Goal: Task Accomplishment & Management: Manage account settings

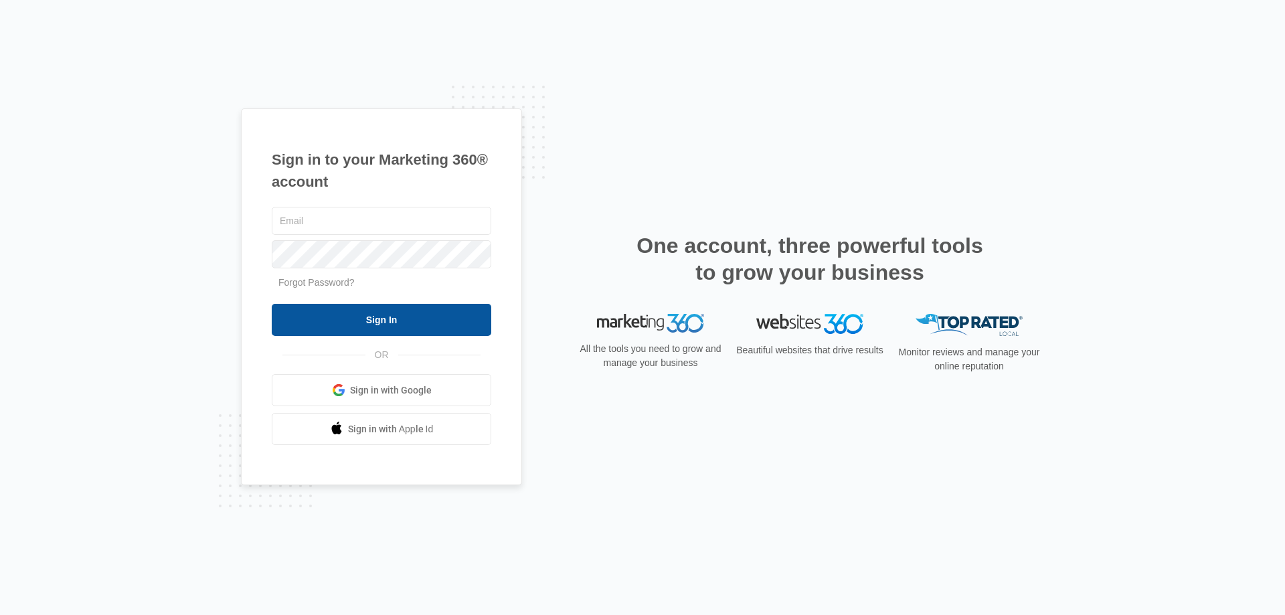
type input "[EMAIL_ADDRESS][DOMAIN_NAME]"
click at [379, 322] on input "Sign In" at bounding box center [382, 320] width 220 height 32
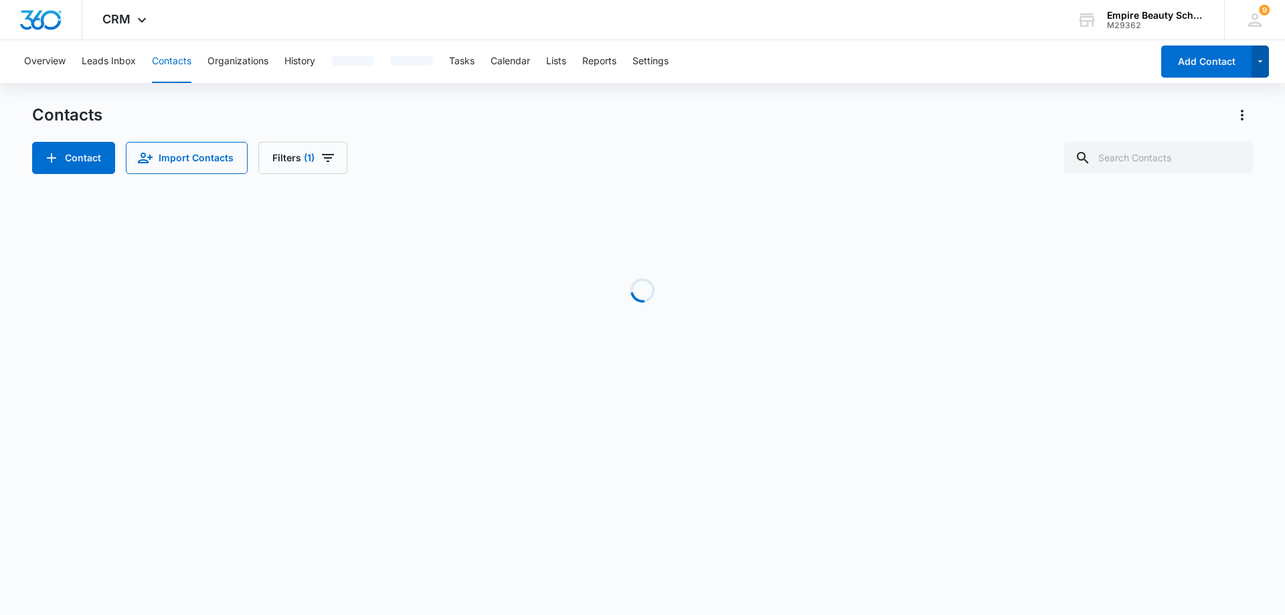
click at [1262, 66] on icon "button" at bounding box center [1260, 62] width 11 height 16
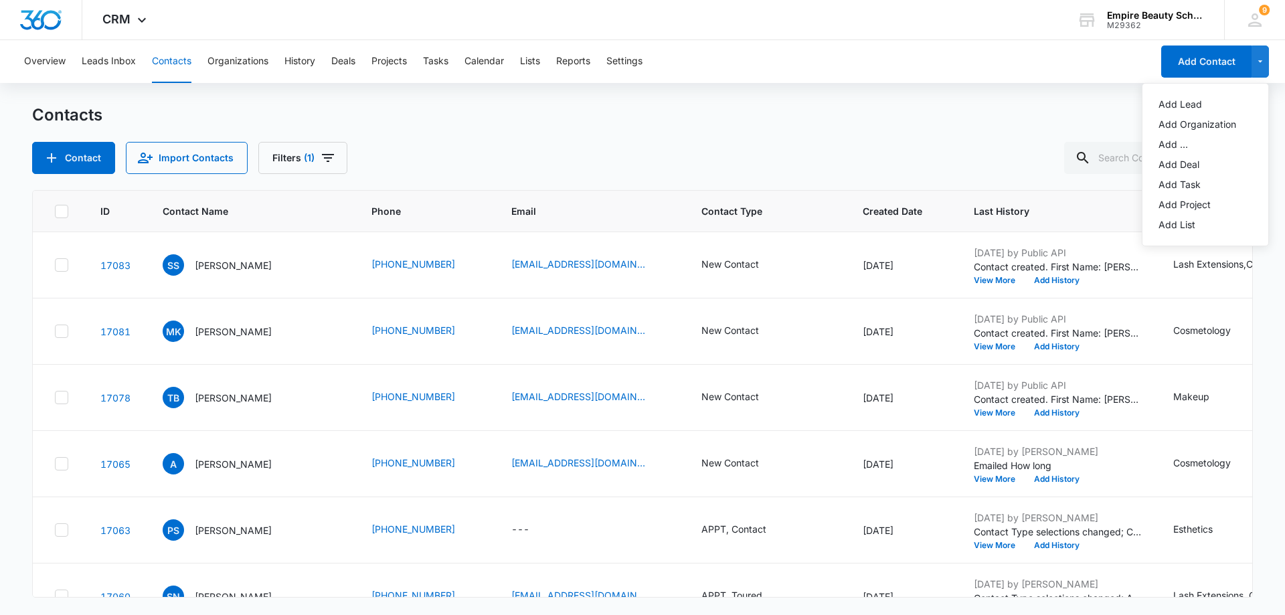
click at [936, 197] on th "Created Date" at bounding box center [902, 211] width 111 height 41
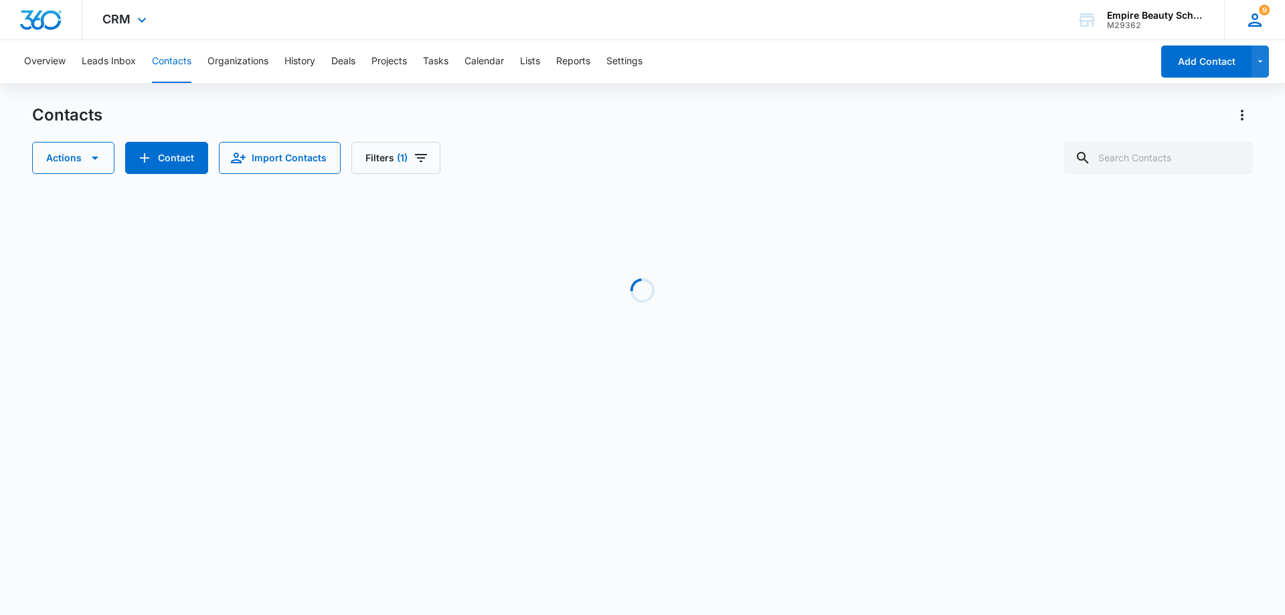
click at [1259, 18] on icon at bounding box center [1255, 20] width 20 height 20
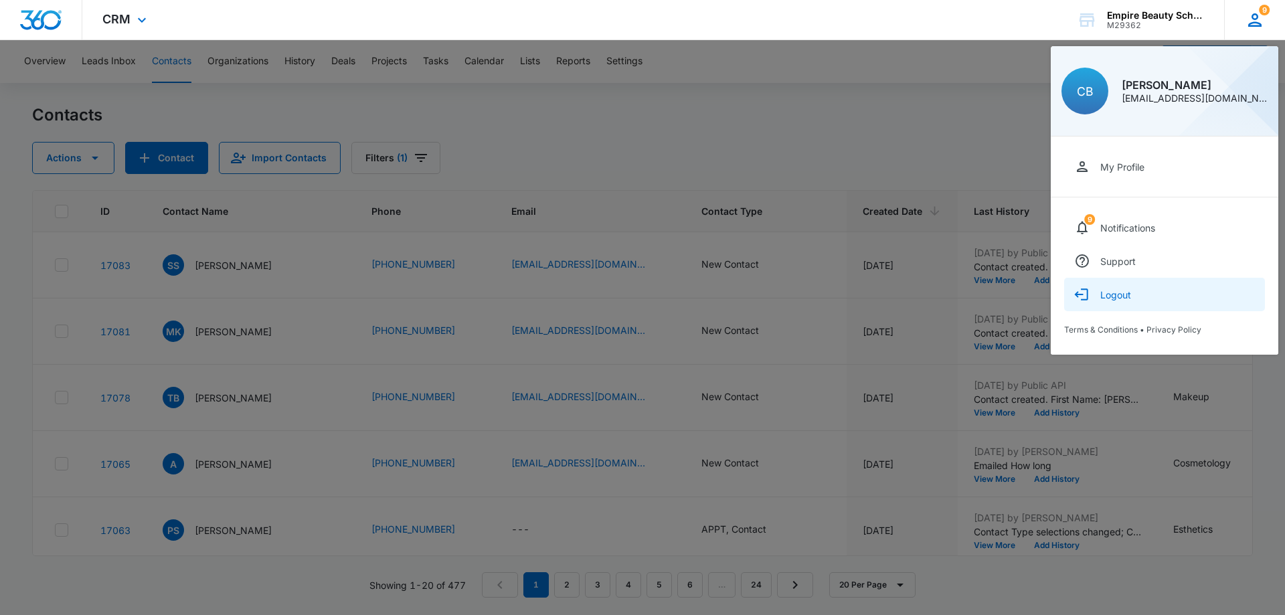
click at [1111, 291] on div "Logout" at bounding box center [1115, 294] width 31 height 11
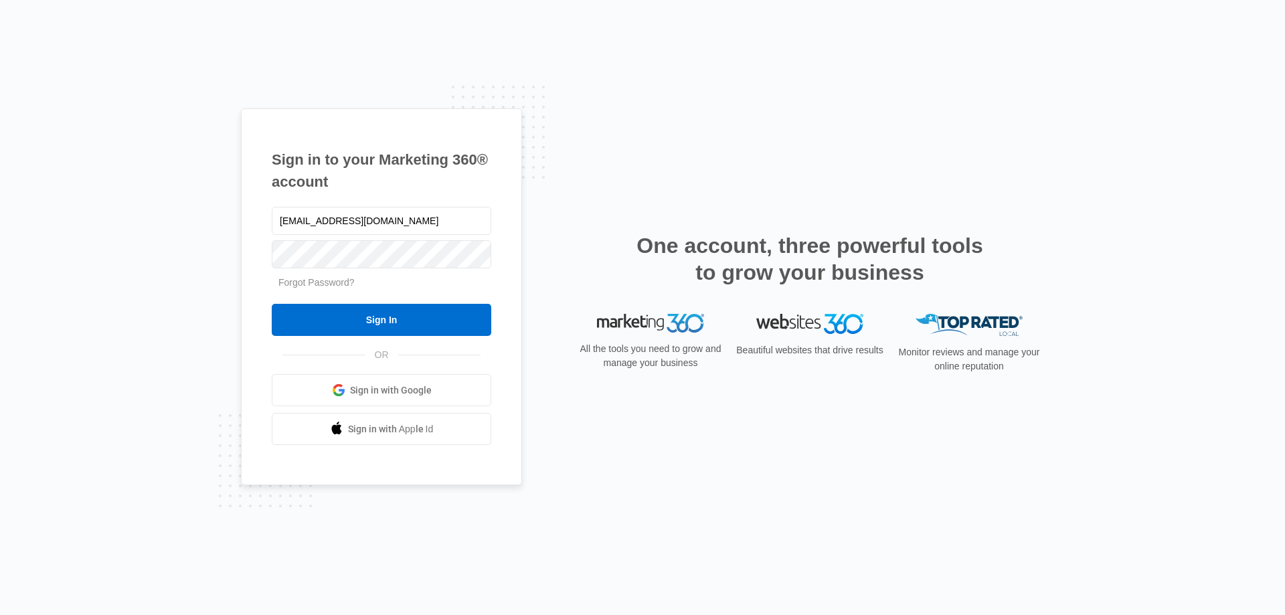
drag, startPoint x: 309, startPoint y: 222, endPoint x: 241, endPoint y: 211, distance: 69.1
click at [241, 211] on div "Sign in to your Marketing 360® account cbarton@empirebeautyschools.com Forgot P…" at bounding box center [381, 296] width 281 height 377
type input "kmaleski@empirebeautyschools.com"
click at [272, 304] on input "Sign In" at bounding box center [382, 320] width 220 height 32
